Goal: Find specific page/section: Find specific page/section

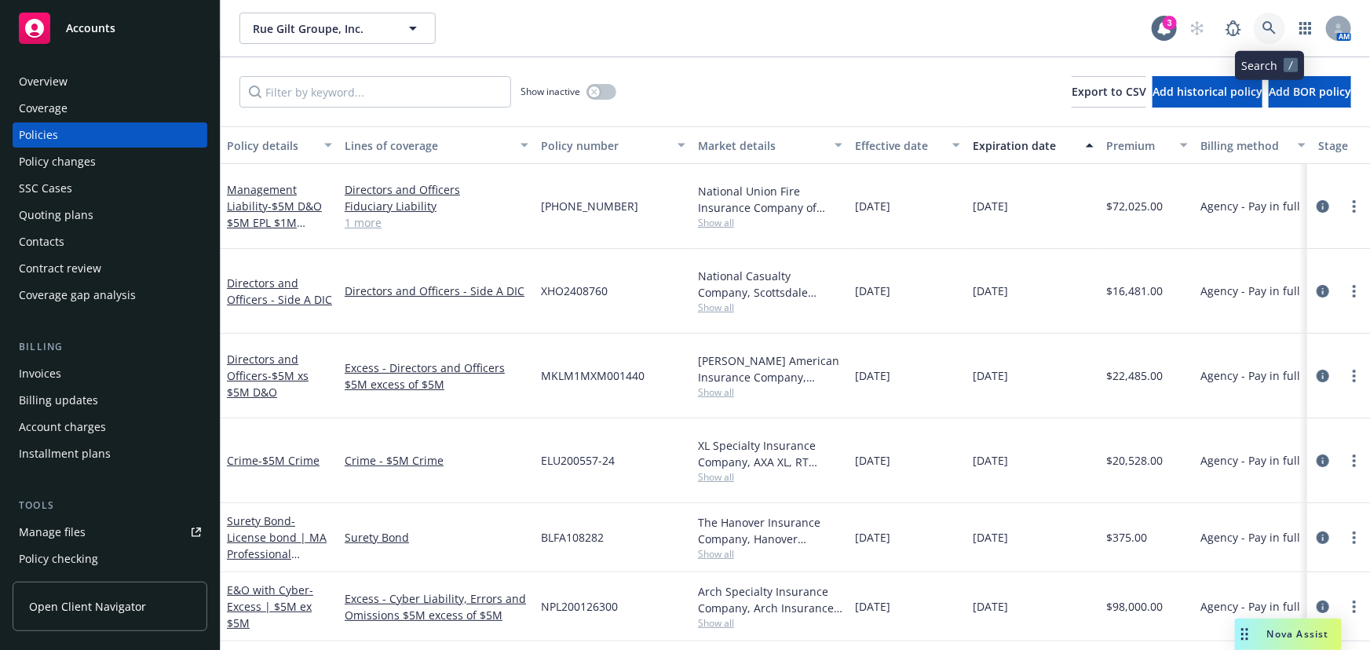
click at [1276, 39] on link at bounding box center [1269, 28] width 31 height 31
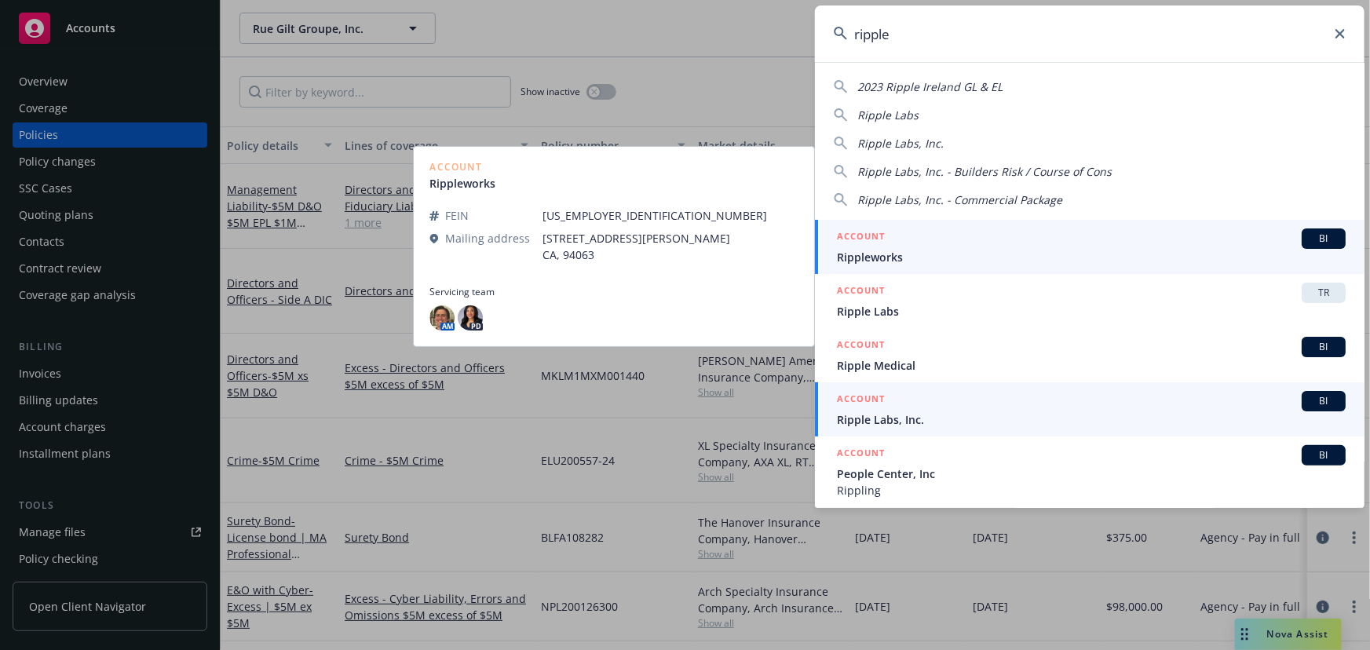
type input "ripple"
click at [1108, 414] on span "Ripple Labs, Inc." at bounding box center [1091, 419] width 509 height 16
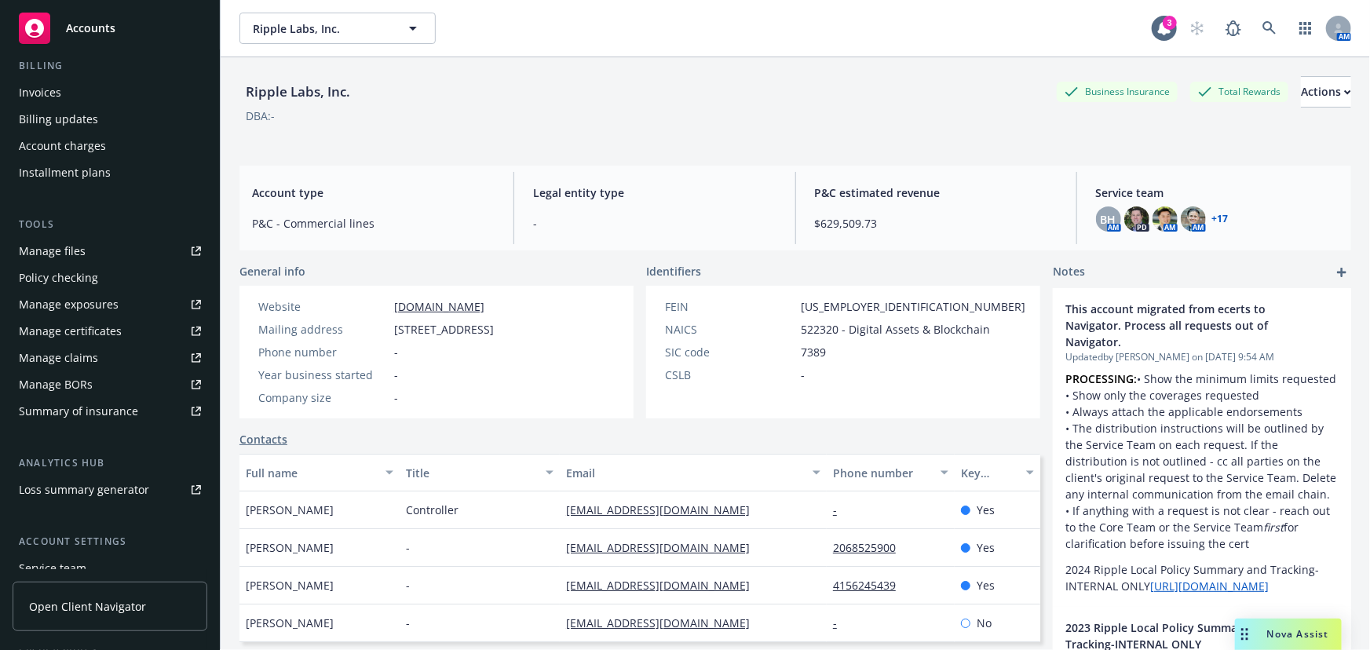
scroll to position [285, 0]
click at [98, 316] on div "Manage certificates" at bounding box center [70, 327] width 103 height 25
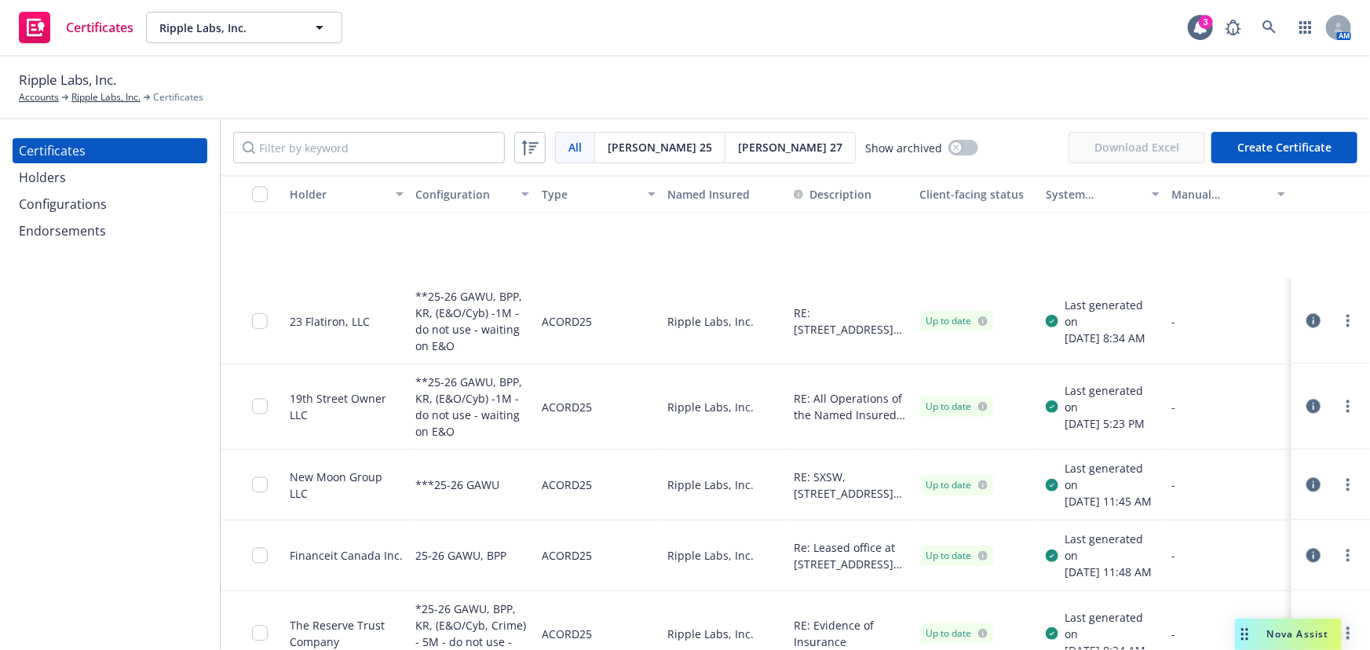
scroll to position [1856, 0]
